Goal: Task Accomplishment & Management: Complete application form

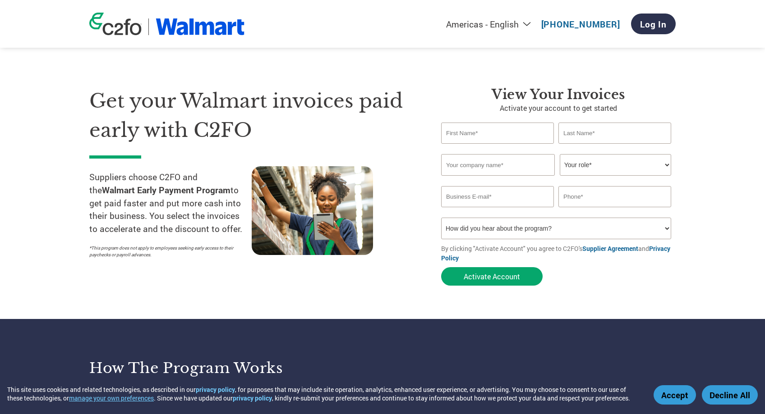
click at [490, 132] on input "text" at bounding box center [497, 133] width 113 height 21
type input "[PERSON_NAME]"
type input "Aion [DOMAIN_NAME]"
type input "[EMAIL_ADDRESS][DOMAIN_NAME]"
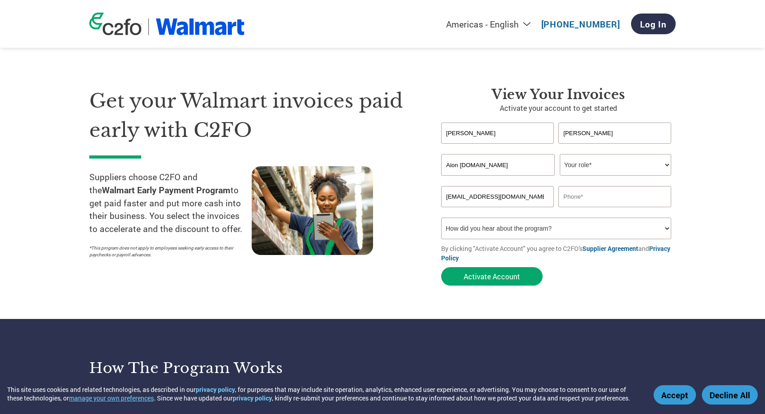
type input "9012122737"
click at [607, 162] on select "Your role* CFO Controller Credit Manager Finance Director Treasurer CEO Preside…" at bounding box center [614, 165] width 111 height 22
select select "OWNER_FOUNDER"
click at [559, 155] on select "Your role* CFO Controller Credit Manager Finance Director Treasurer CEO Preside…" at bounding box center [614, 165] width 111 height 22
click at [535, 169] on input "Aion [DOMAIN_NAME]" at bounding box center [498, 165] width 114 height 22
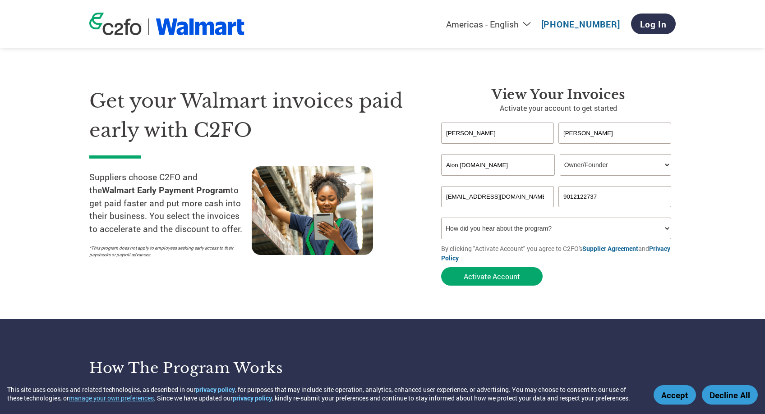
click at [418, 155] on div "Get your Walmart invoices paid early with C2FO Suppliers choose C2FO and the Wa…" at bounding box center [258, 189] width 338 height 204
drag, startPoint x: 515, startPoint y: 170, endPoint x: 432, endPoint y: 162, distance: 83.3
click at [432, 162] on div "View Your Invoices Activate your account to get started [PERSON_NAME] Invalid f…" at bounding box center [551, 189] width 248 height 204
type input "Aion Products"
click at [451, 230] on select "How did you hear about the program? Received a letter Email Social Media Online…" at bounding box center [556, 229] width 230 height 22
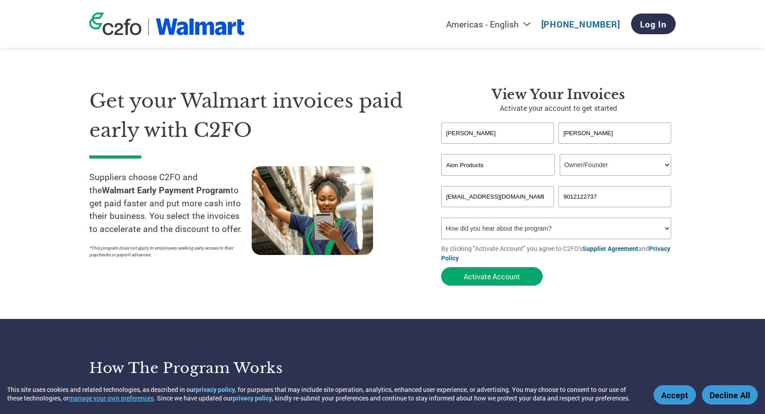
select select "Other"
click at [441, 219] on select "How did you hear about the program? Received a letter Email Social Media Online…" at bounding box center [556, 229] width 230 height 22
click at [479, 279] on button "Activate Account" at bounding box center [491, 276] width 101 height 18
